Goal: Understand process/instructions: Learn how to perform a task or action

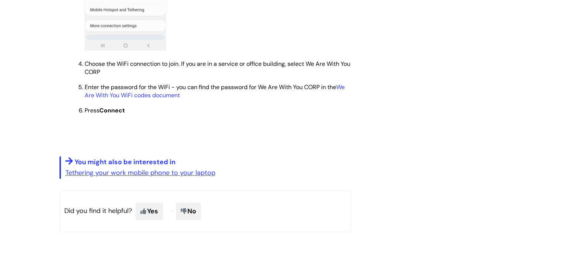
scroll to position [640, 0]
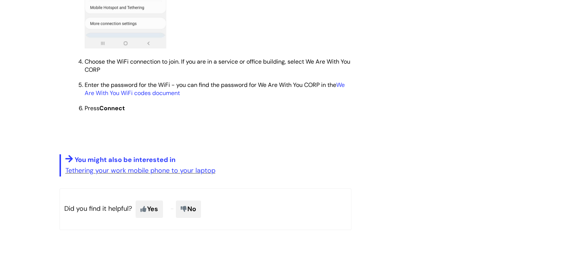
click at [345, 89] on link "We Are With You WiFi codes document" at bounding box center [215, 89] width 260 height 16
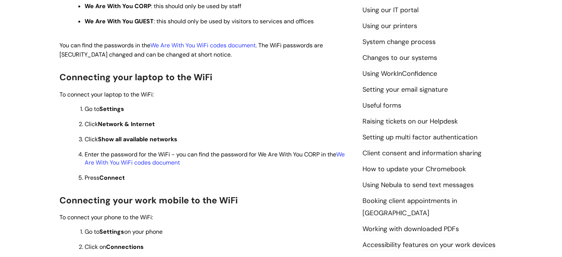
scroll to position [248, 0]
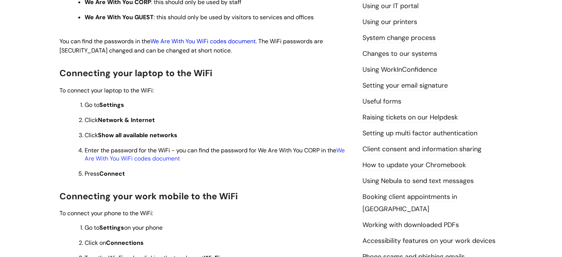
click at [210, 43] on link "We Are With You WiFi codes document" at bounding box center [202, 41] width 105 height 8
